Goal: Task Accomplishment & Management: Manage account settings

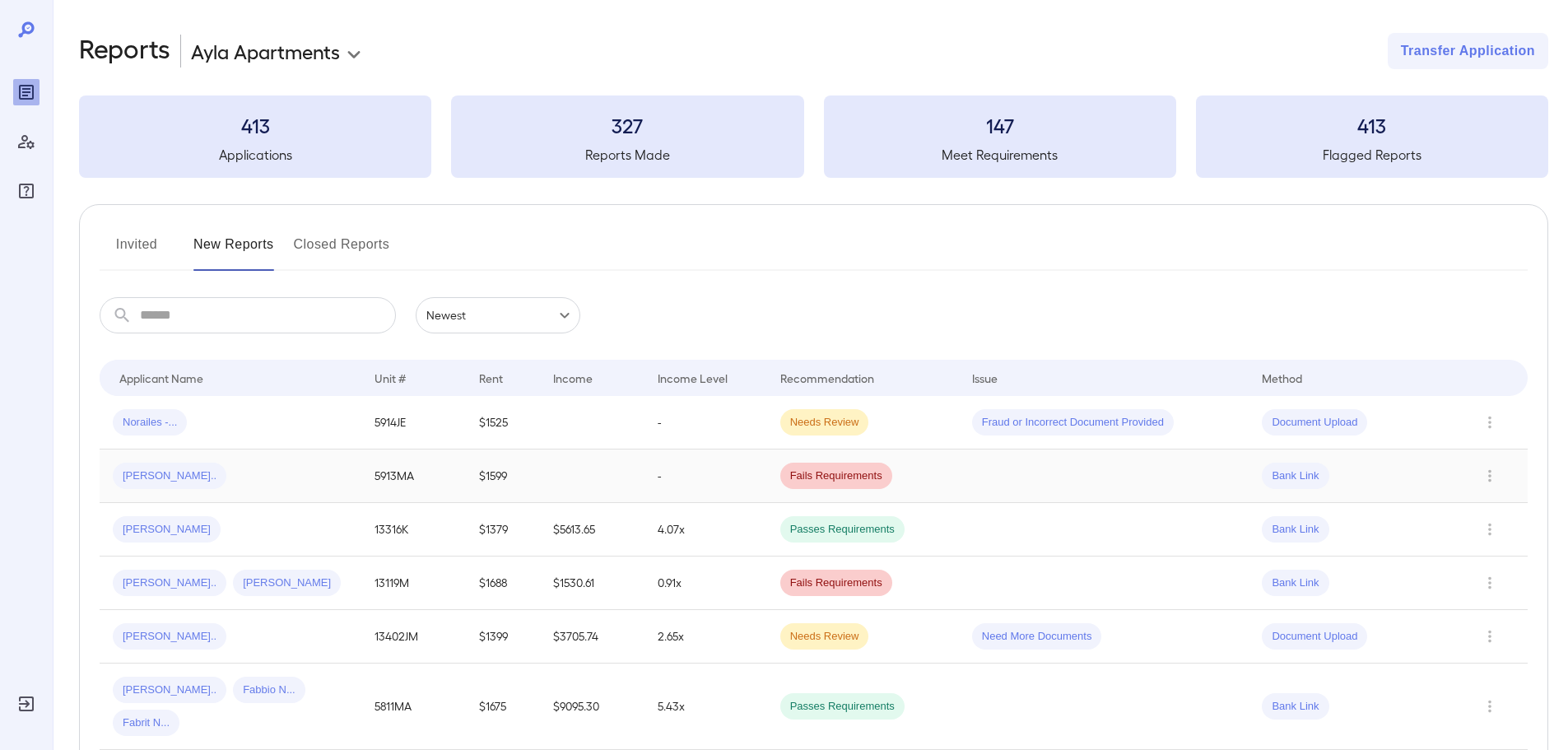
click at [347, 471] on div "[PERSON_NAME].." at bounding box center [230, 476] width 235 height 27
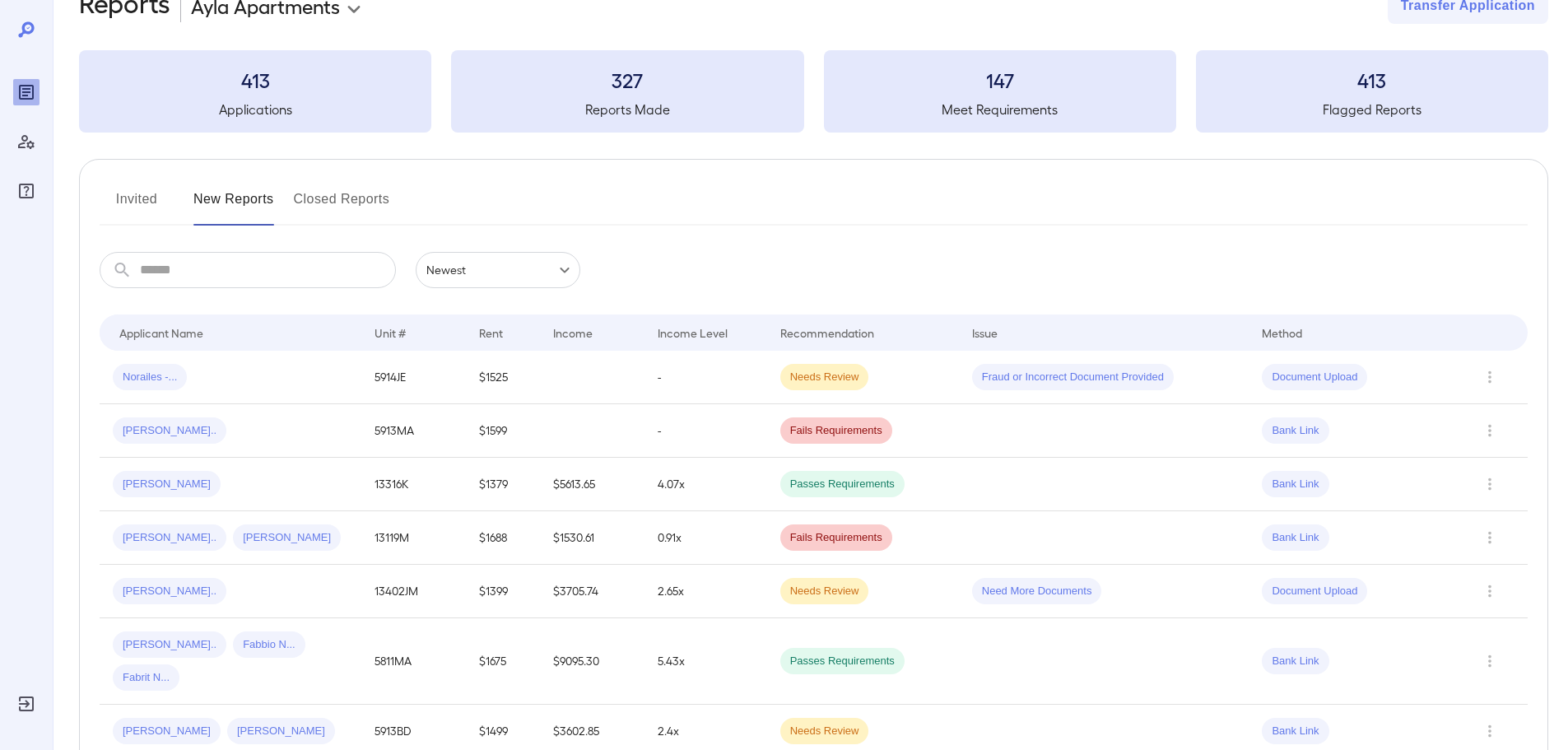
scroll to position [82, 0]
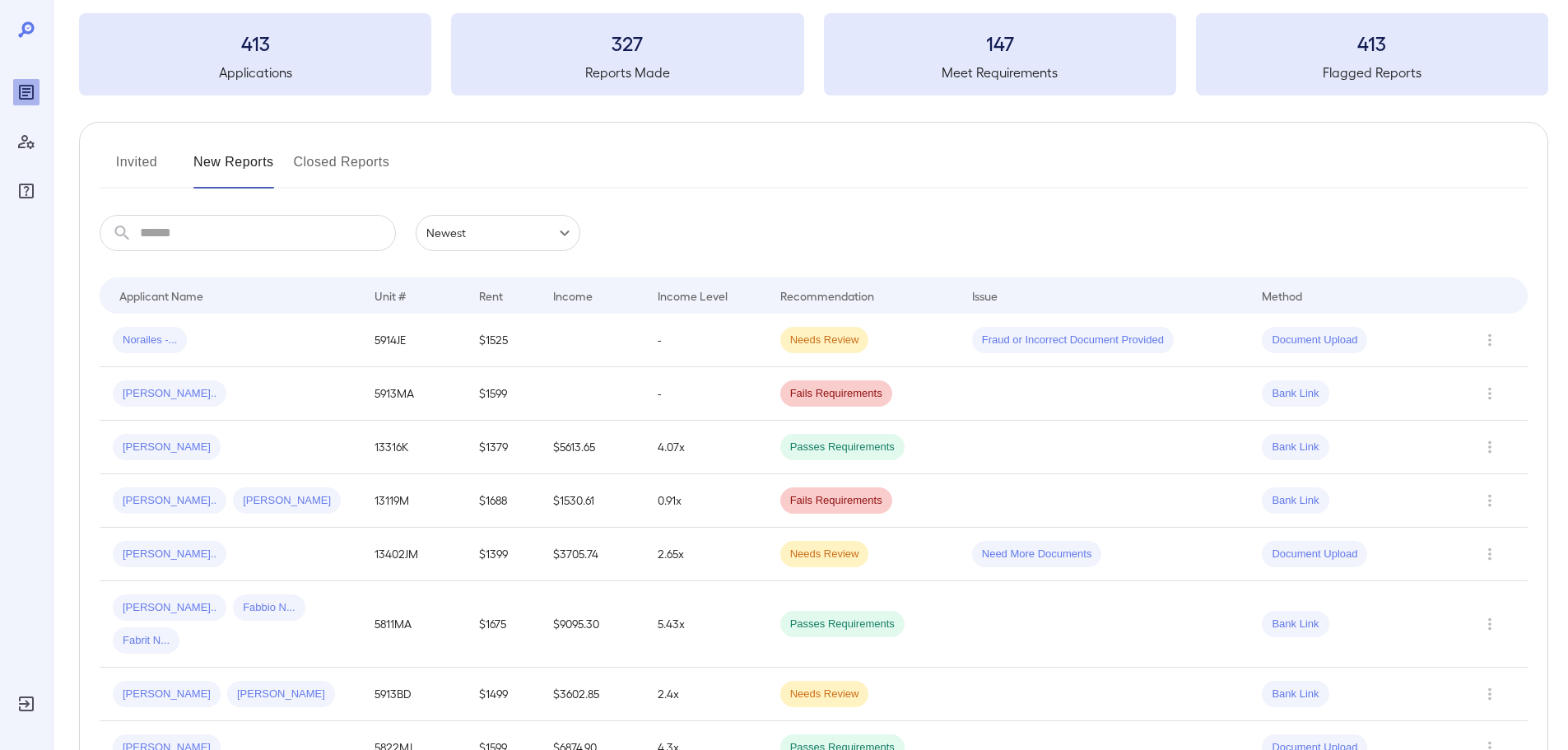
click at [110, 166] on button "Invited" at bounding box center [136, 169] width 74 height 39
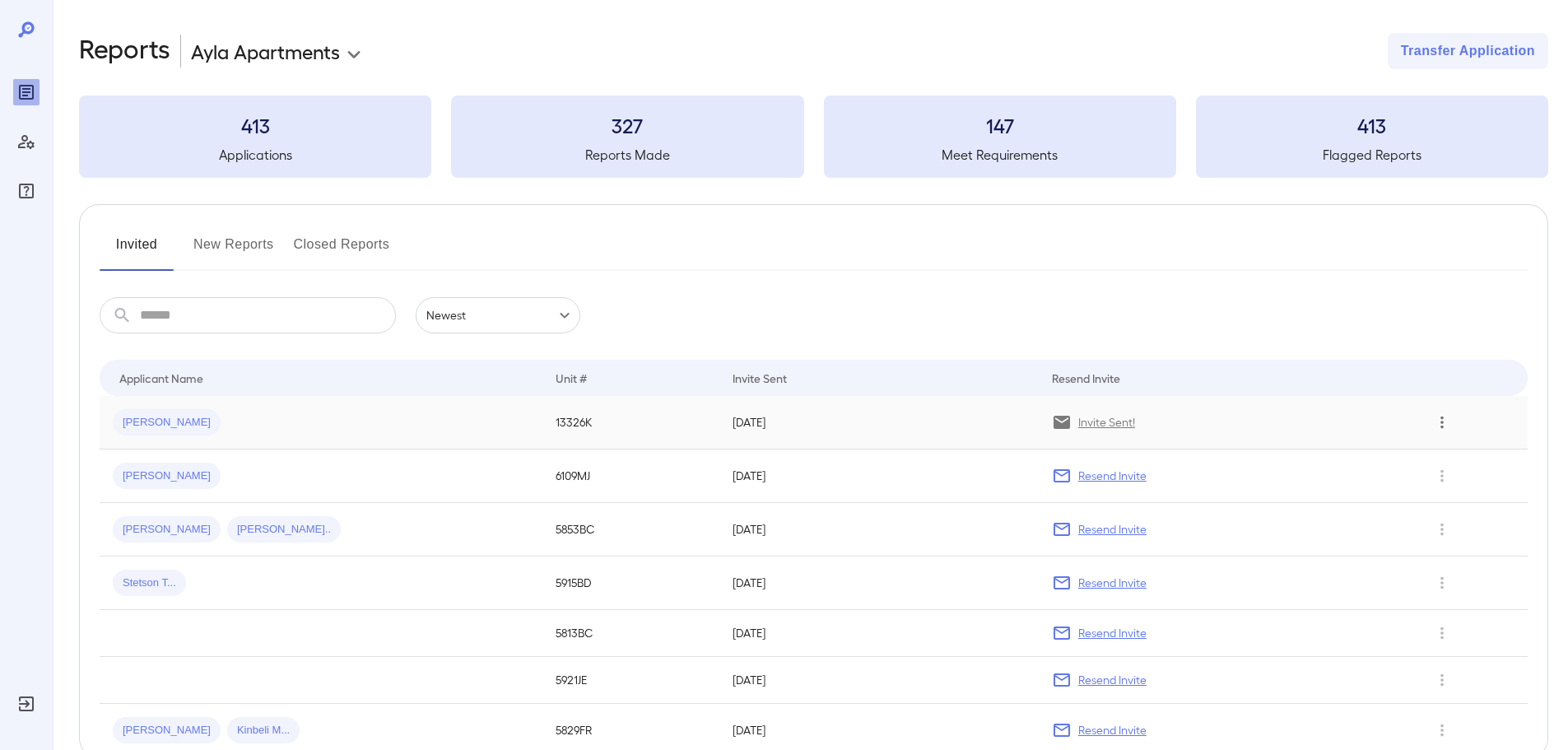
click at [1448, 414] on icon "Row Actions" at bounding box center [1442, 422] width 18 height 20
click at [1518, 455] on li "View Application" at bounding box center [1494, 456] width 130 height 27
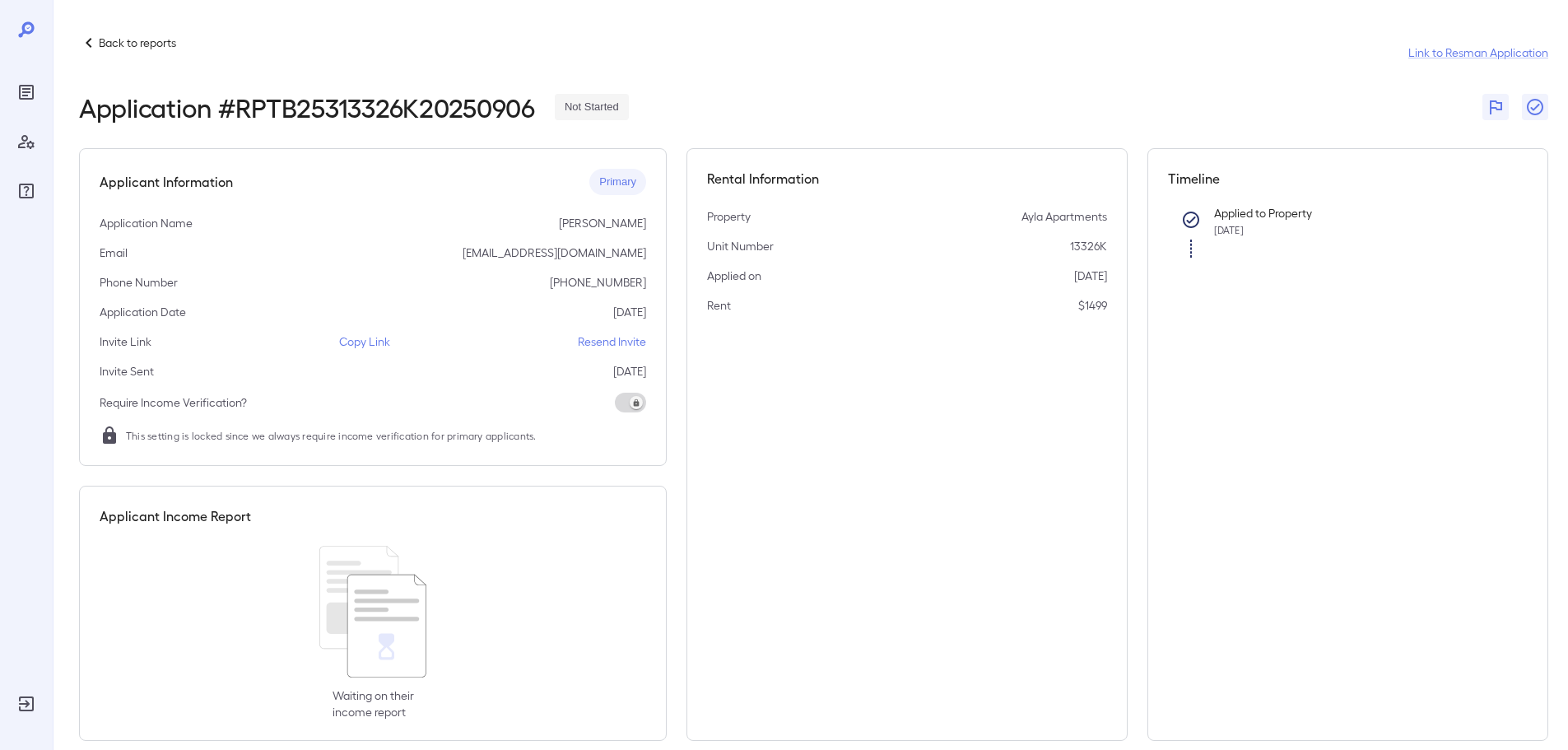
click at [618, 343] on p "Resend Invite" at bounding box center [612, 342] width 69 height 16
